Goal: Communication & Community: Answer question/provide support

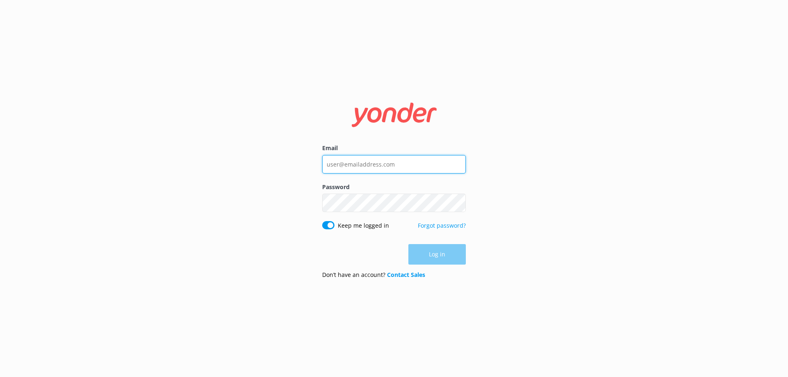
type input "[EMAIL_ADDRESS][DOMAIN_NAME]"
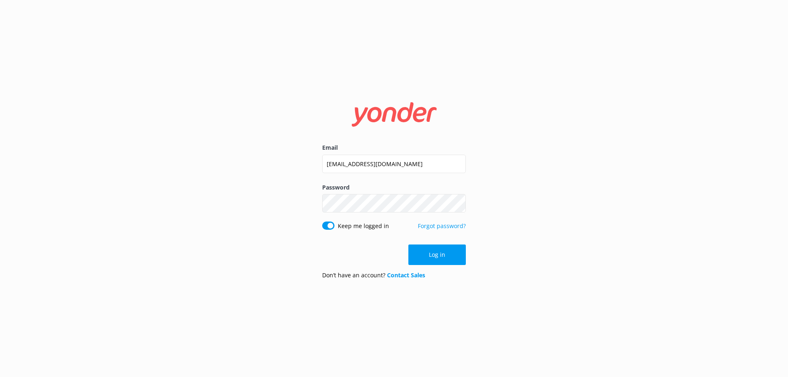
click at [448, 256] on button "Log in" at bounding box center [436, 255] width 57 height 21
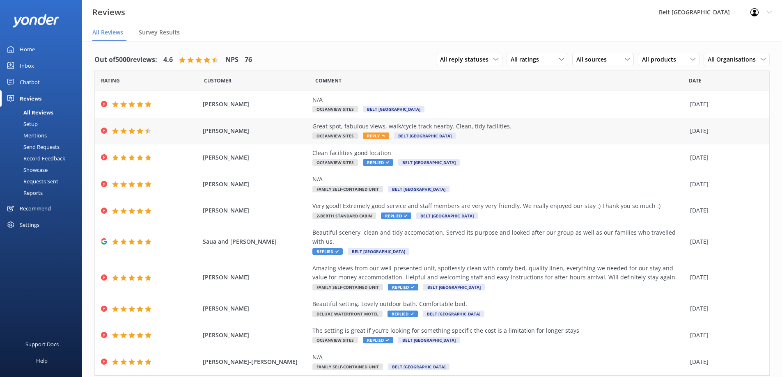
click at [540, 132] on div "Great spot, fabulous views, walk/cycle track nearby. Clean, tidy facilities. Oc…" at bounding box center [498, 131] width 373 height 18
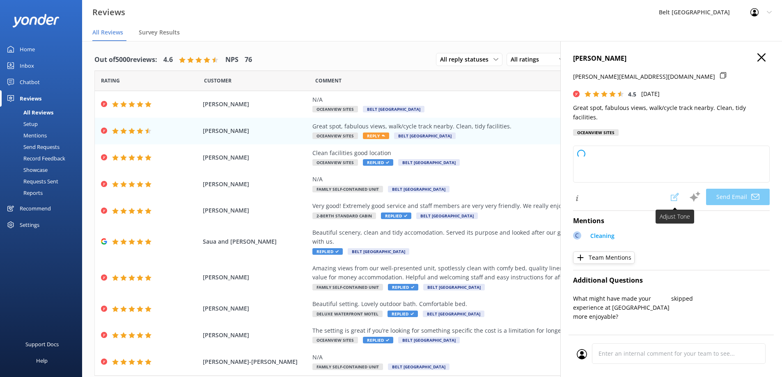
type textarea "Thank you so much for your kind words, [PERSON_NAME]! We're delighted you enjoy…"
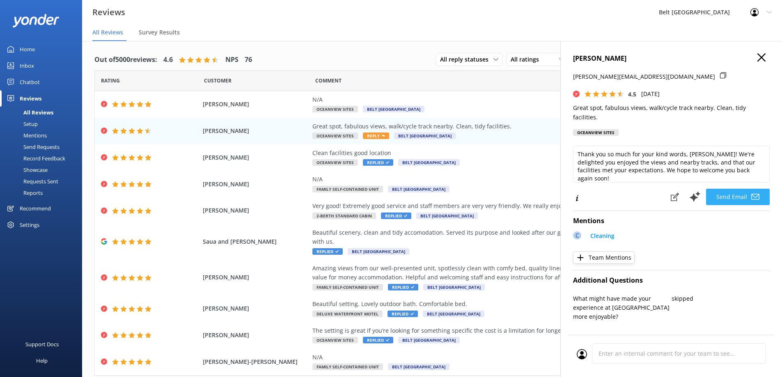
click at [721, 195] on button "Send Email" at bounding box center [738, 197] width 64 height 16
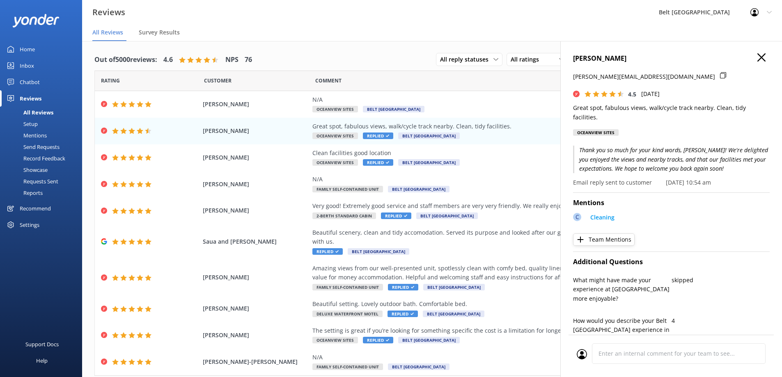
click at [757, 55] on icon "button" at bounding box center [761, 57] width 8 height 8
